Goal: Check status: Check status

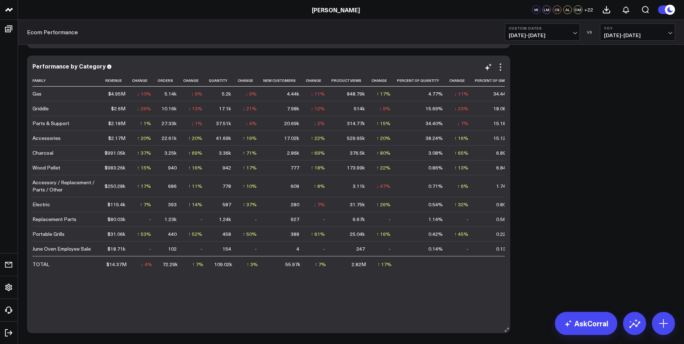
scroll to position [144, 0]
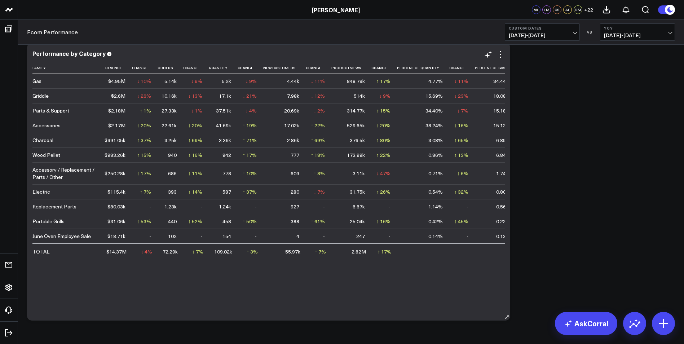
scroll to position [1355, 0]
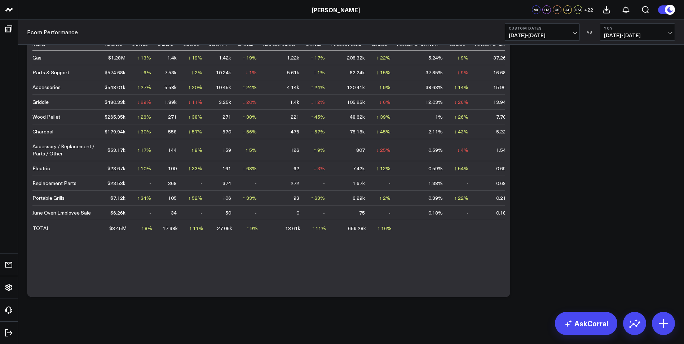
scroll to position [1391, 0]
